Goal: Navigation & Orientation: Understand site structure

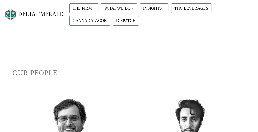
click at [35, 15] on link "DELTA EMERALD" at bounding box center [34, 14] width 60 height 16
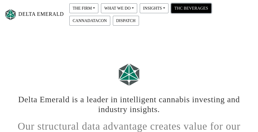
click at [186, 8] on button "THC BEVERAGES" at bounding box center [191, 8] width 40 height 10
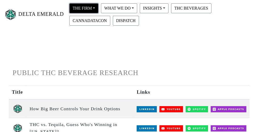
click at [83, 7] on button "THE FIRM" at bounding box center [83, 8] width 29 height 10
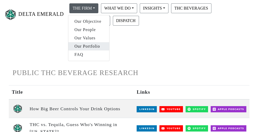
click at [94, 48] on link "Our Portfolio" at bounding box center [88, 46] width 41 height 8
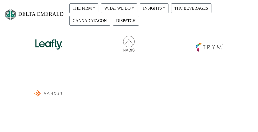
scroll to position [207, 0]
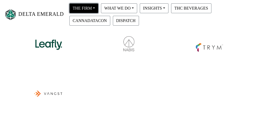
click at [93, 5] on button "THE FIRM" at bounding box center [83, 8] width 29 height 10
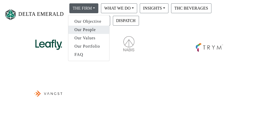
click at [91, 27] on link "Our People" at bounding box center [88, 30] width 41 height 8
